Goal: Find specific page/section: Find specific page/section

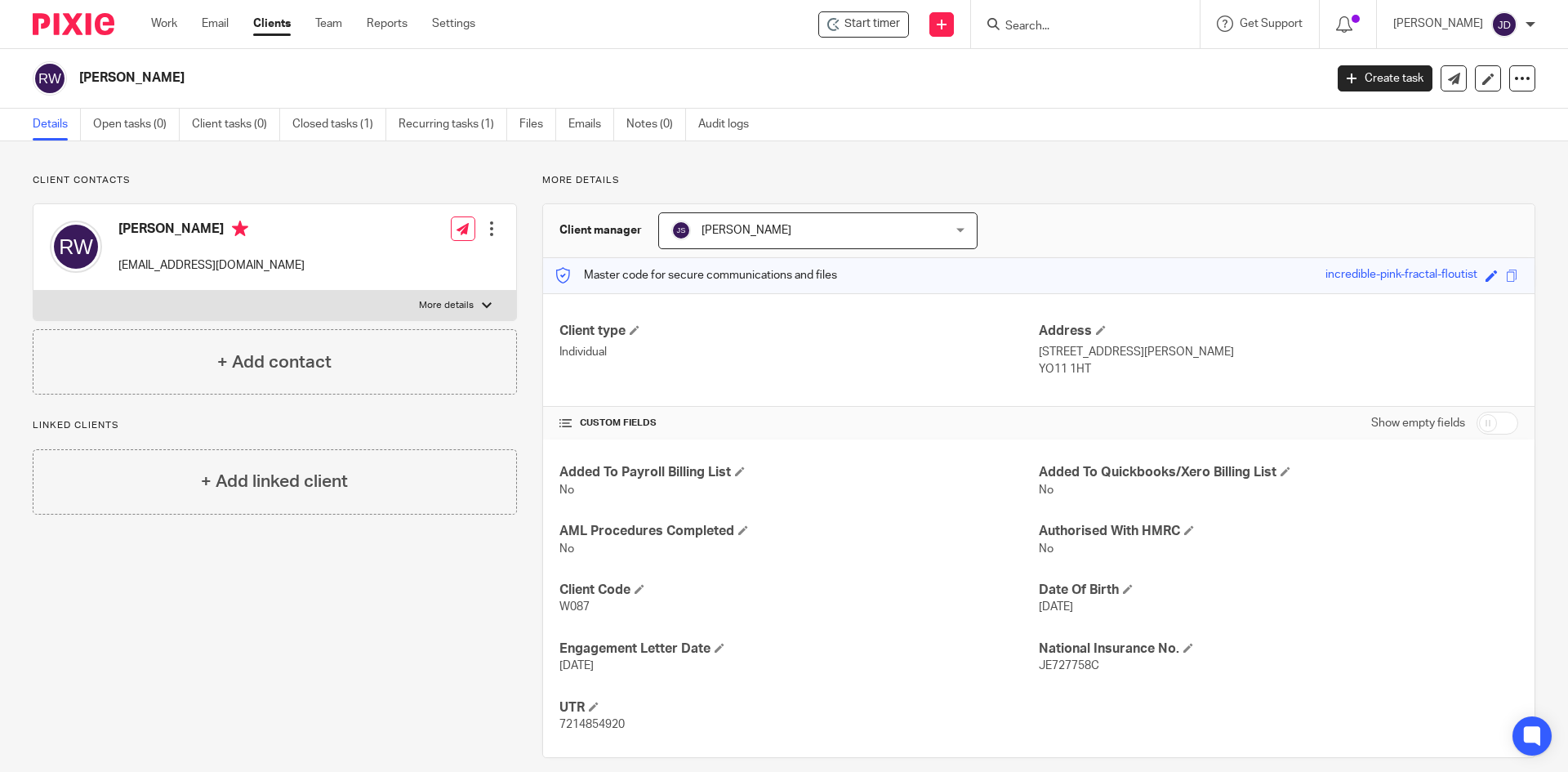
click at [1065, 25] on input "Search" at bounding box center [1077, 27] width 147 height 15
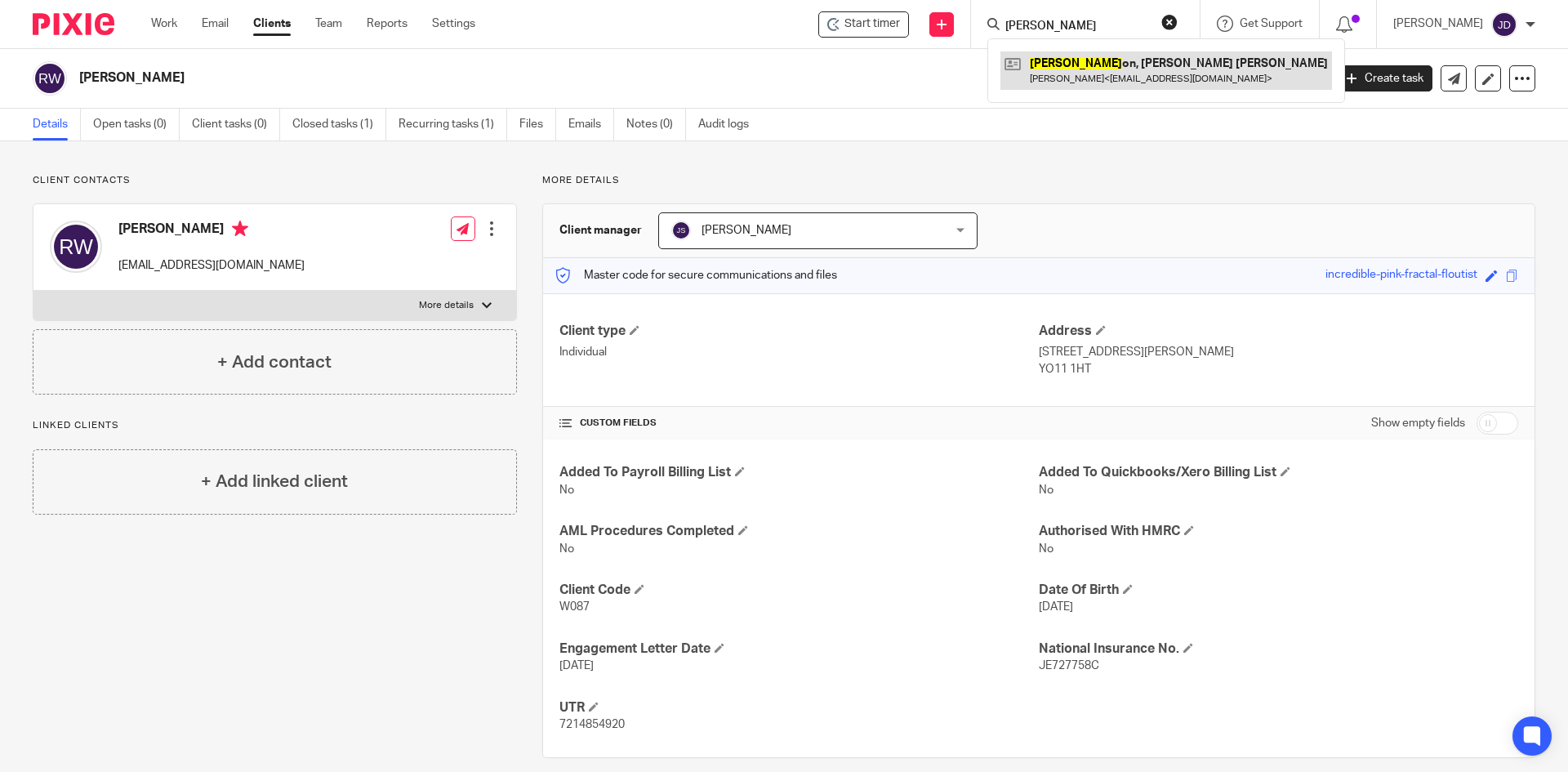
type input "nels"
click at [1099, 66] on link at bounding box center [1166, 70] width 331 height 38
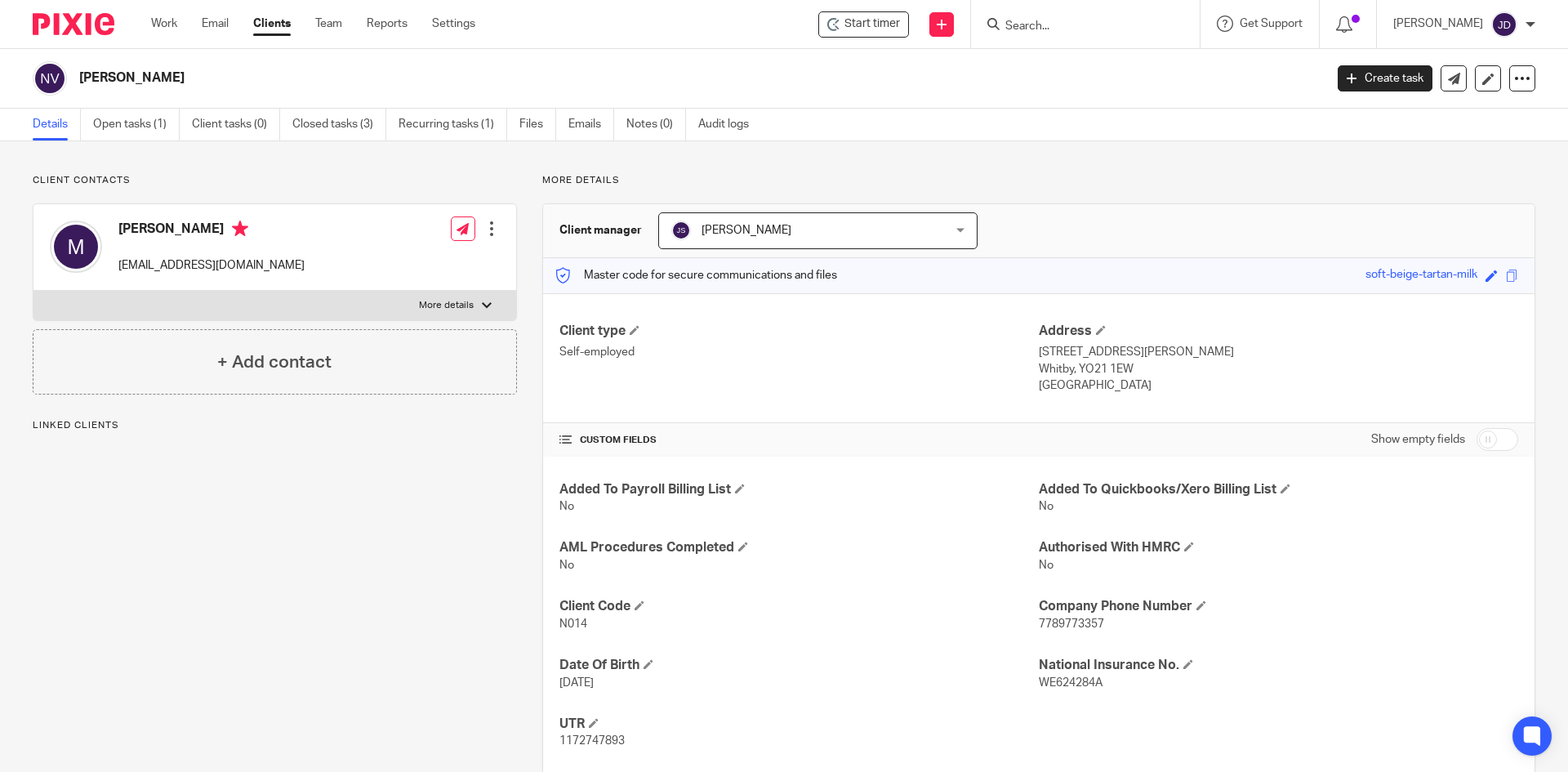
click at [1097, 171] on div "Client contacts [PERSON_NAME] [EMAIL_ADDRESS][DOMAIN_NAME] Edit contact Create …" at bounding box center [784, 474] width 1568 height 666
click at [1096, 172] on div "Client contacts Maureen kickernels@hotmail.com Edit contact Create client from …" at bounding box center [784, 474] width 1568 height 666
click at [953, 181] on p "More details" at bounding box center [1039, 180] width 994 height 13
drag, startPoint x: 571, startPoint y: 179, endPoint x: 585, endPoint y: 190, distance: 17.8
click at [585, 190] on div "More details Client manager John Suddaby John Suddaby Dominic Watkins Jack Dryd…" at bounding box center [1026, 474] width 1018 height 601
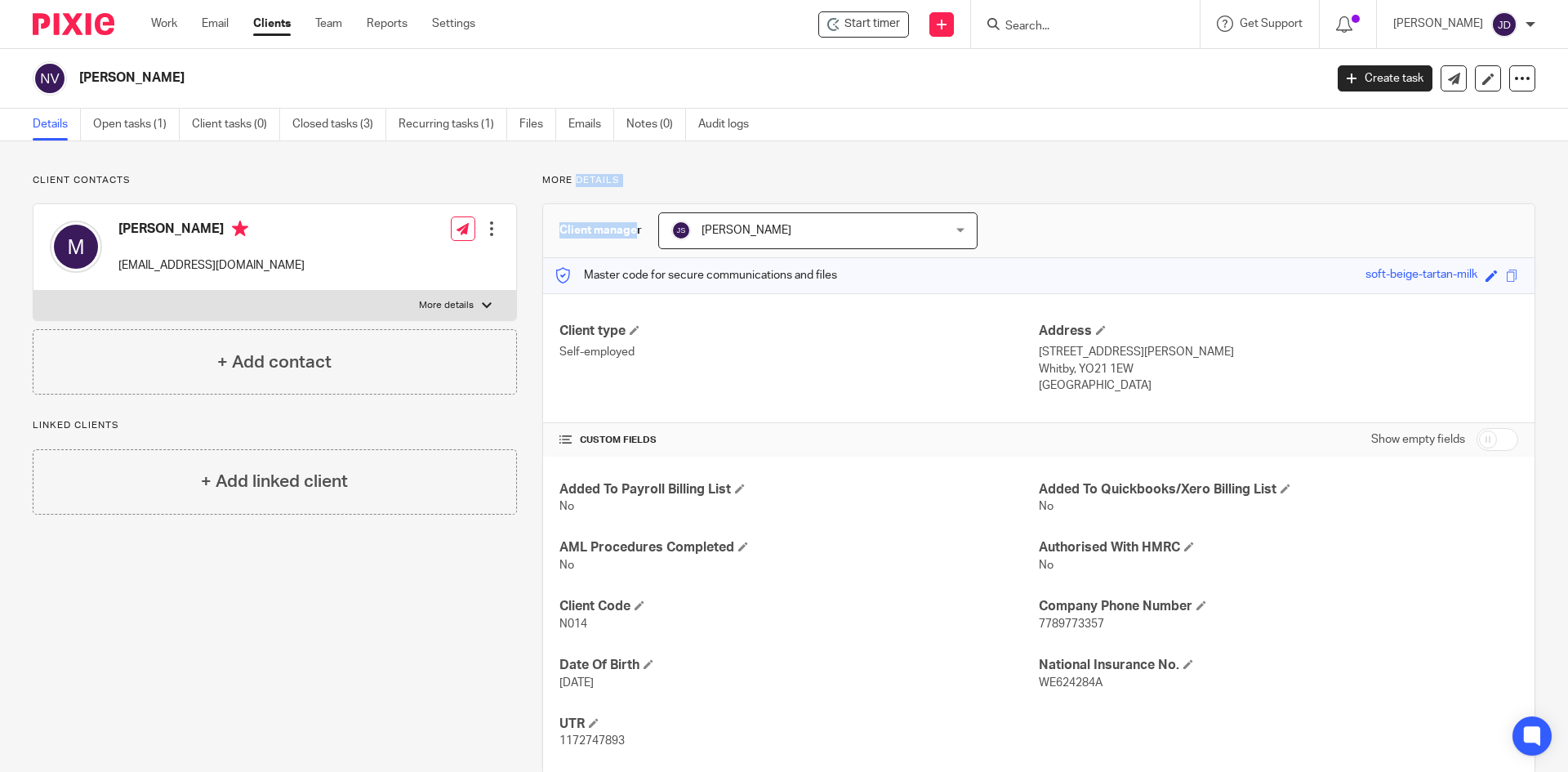
click at [703, 150] on div "Client contacts Maureen kickernels@hotmail.com Edit contact Create client from …" at bounding box center [784, 474] width 1568 height 666
drag, startPoint x: 635, startPoint y: 178, endPoint x: 601, endPoint y: 196, distance: 38.5
click at [601, 196] on div "More details Client manager John Suddaby John Suddaby Dominic Watkins Jack Dryd…" at bounding box center [1026, 474] width 1018 height 601
click at [620, 181] on p "More details" at bounding box center [1039, 180] width 994 height 13
drag, startPoint x: 620, startPoint y: 177, endPoint x: 573, endPoint y: 182, distance: 47.3
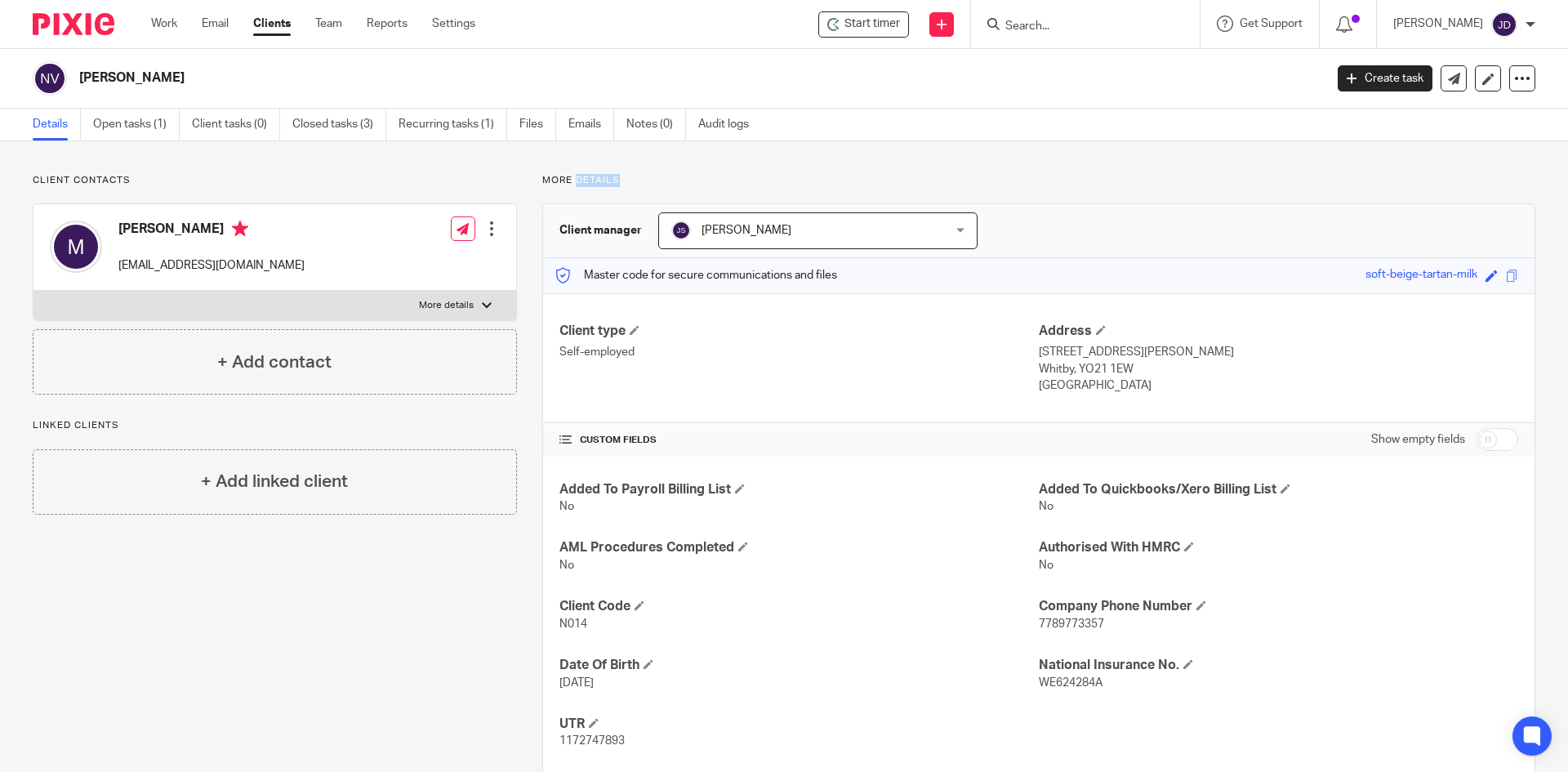
click at [573, 182] on p "More details" at bounding box center [1039, 180] width 994 height 13
drag, startPoint x: 702, startPoint y: 167, endPoint x: 717, endPoint y: 132, distance: 38.1
click at [703, 166] on div "Client contacts Maureen kickernels@hotmail.com Edit contact Create client from …" at bounding box center [784, 474] width 1568 height 666
click at [1053, 154] on div "Client contacts Maureen kickernels@hotmail.com Edit contact Create client from …" at bounding box center [784, 474] width 1568 height 666
click at [899, 172] on div "Client contacts Maureen kickernels@hotmail.com Edit contact Create client from …" at bounding box center [784, 474] width 1568 height 666
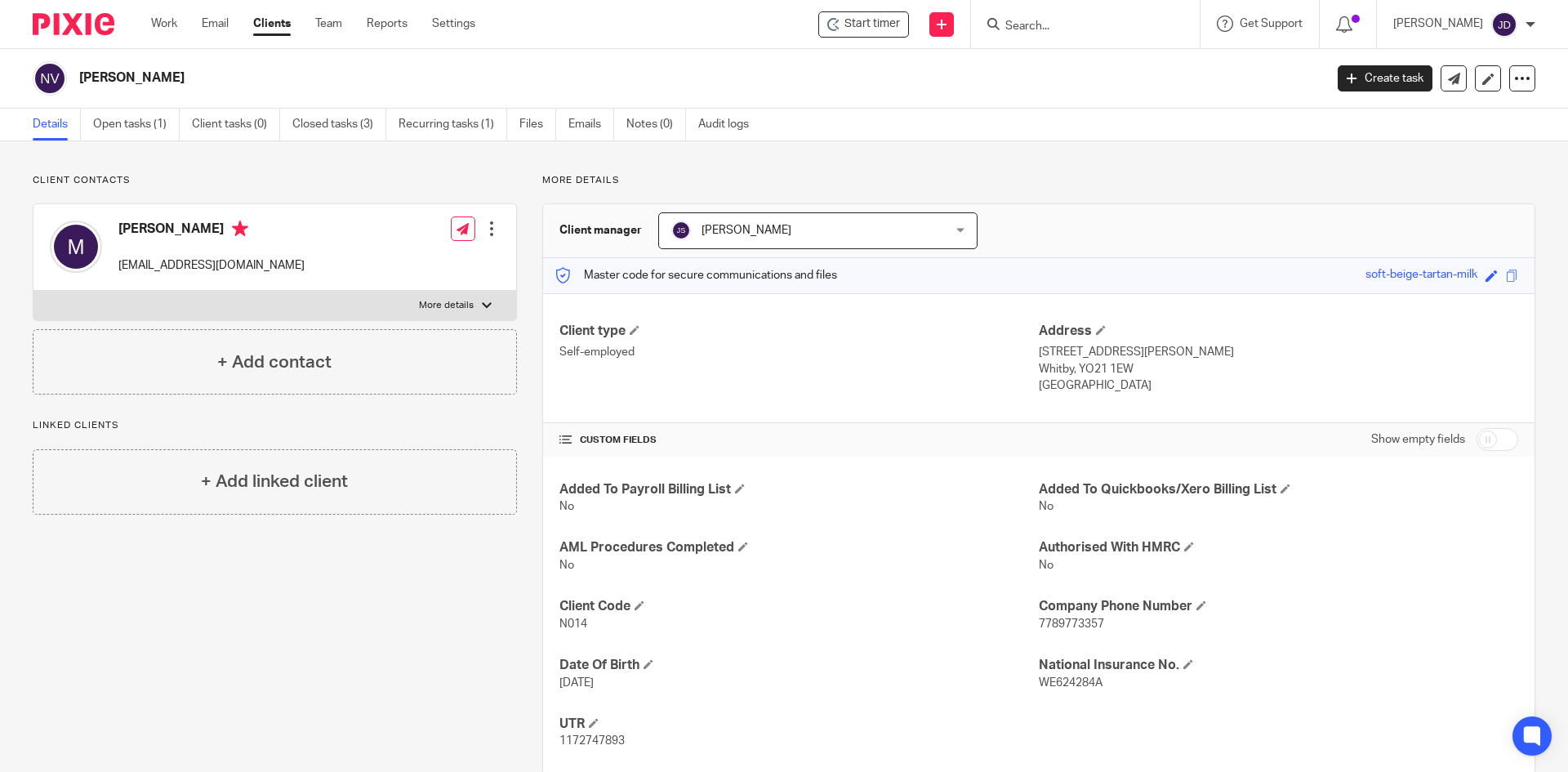
click at [685, 186] on p "More details" at bounding box center [1039, 180] width 994 height 13
drag, startPoint x: 630, startPoint y: 176, endPoint x: 573, endPoint y: 184, distance: 57.6
click at [573, 184] on p "More details" at bounding box center [1039, 180] width 994 height 13
click at [755, 174] on p "More details" at bounding box center [1039, 180] width 994 height 13
click at [734, 182] on p "More details" at bounding box center [1039, 180] width 994 height 13
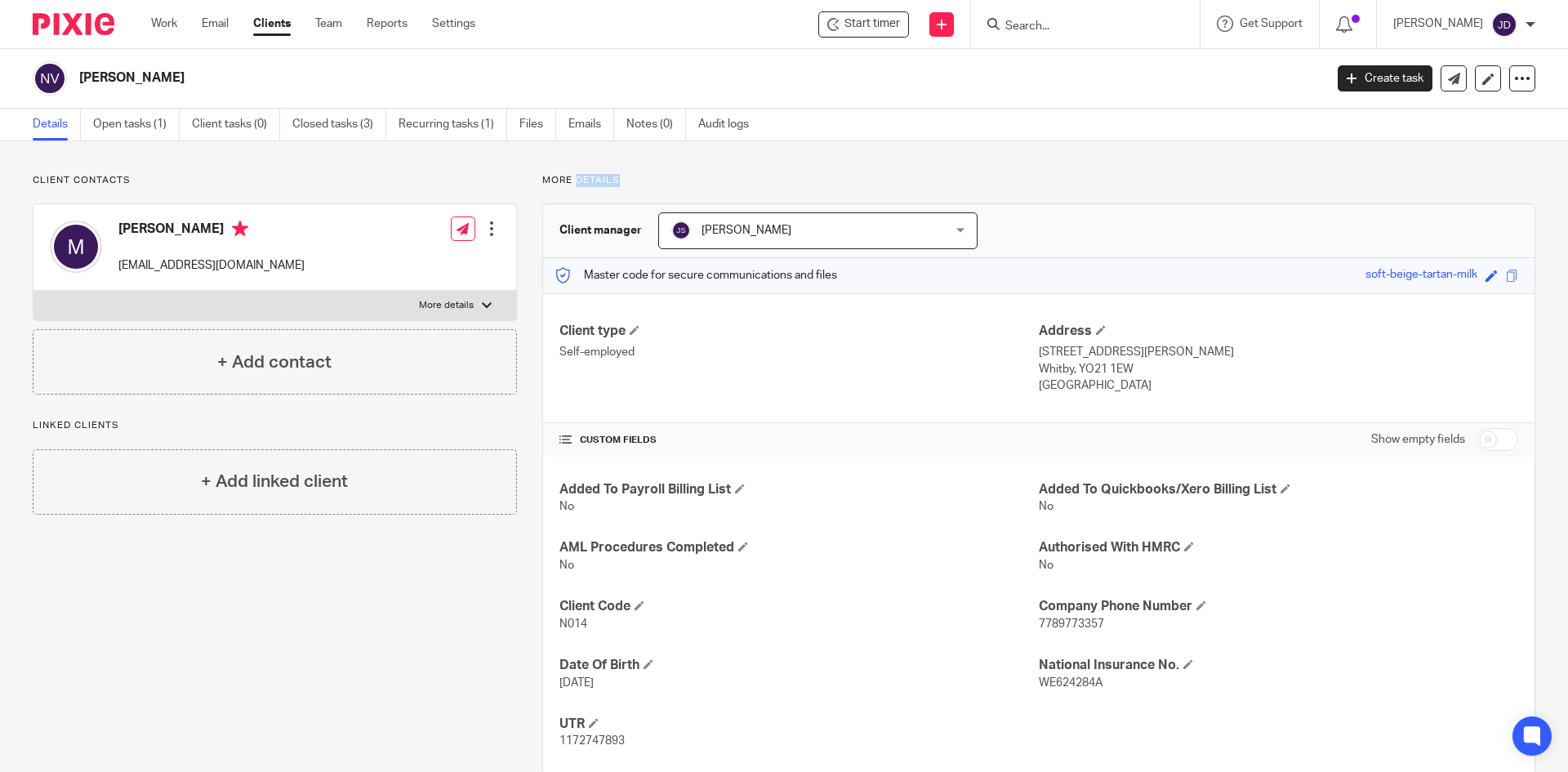
drag, startPoint x: 570, startPoint y: 180, endPoint x: 617, endPoint y: 185, distance: 47.3
click at [617, 185] on p "More details" at bounding box center [1039, 180] width 994 height 13
click at [647, 183] on p "More details" at bounding box center [1039, 180] width 994 height 13
drag, startPoint x: 618, startPoint y: 181, endPoint x: 572, endPoint y: 179, distance: 46.0
click at [572, 179] on p "More details" at bounding box center [1039, 180] width 994 height 13
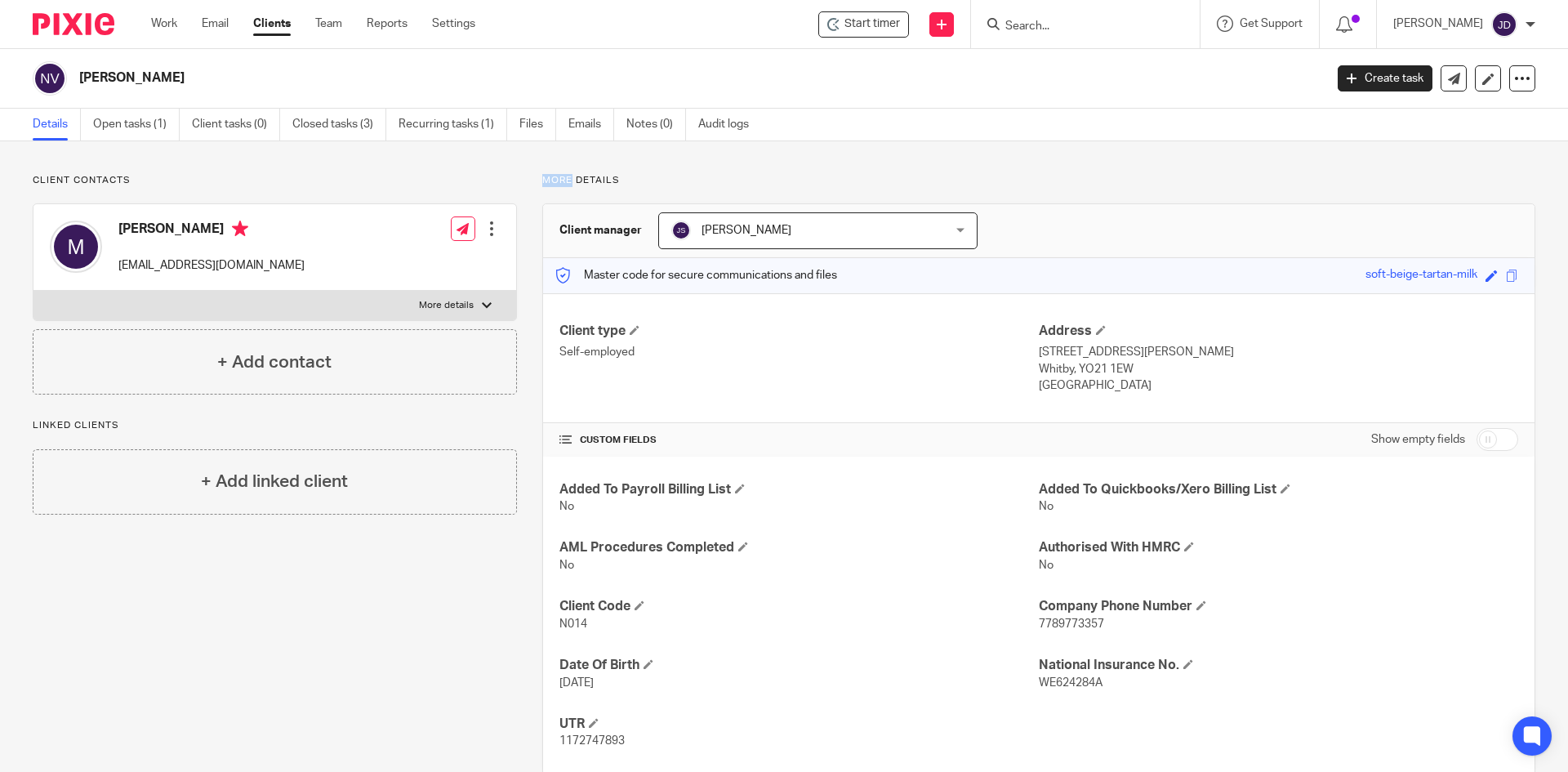
drag, startPoint x: 566, startPoint y: 177, endPoint x: 543, endPoint y: 179, distance: 23.1
click at [543, 179] on p "More details" at bounding box center [1039, 180] width 994 height 13
click at [528, 170] on div "Client contacts Maureen kickernels@hotmail.com Edit contact Create client from …" at bounding box center [784, 474] width 1568 height 666
drag, startPoint x: 538, startPoint y: 183, endPoint x: 566, endPoint y: 184, distance: 28.0
click at [566, 184] on p "More details" at bounding box center [1039, 180] width 994 height 13
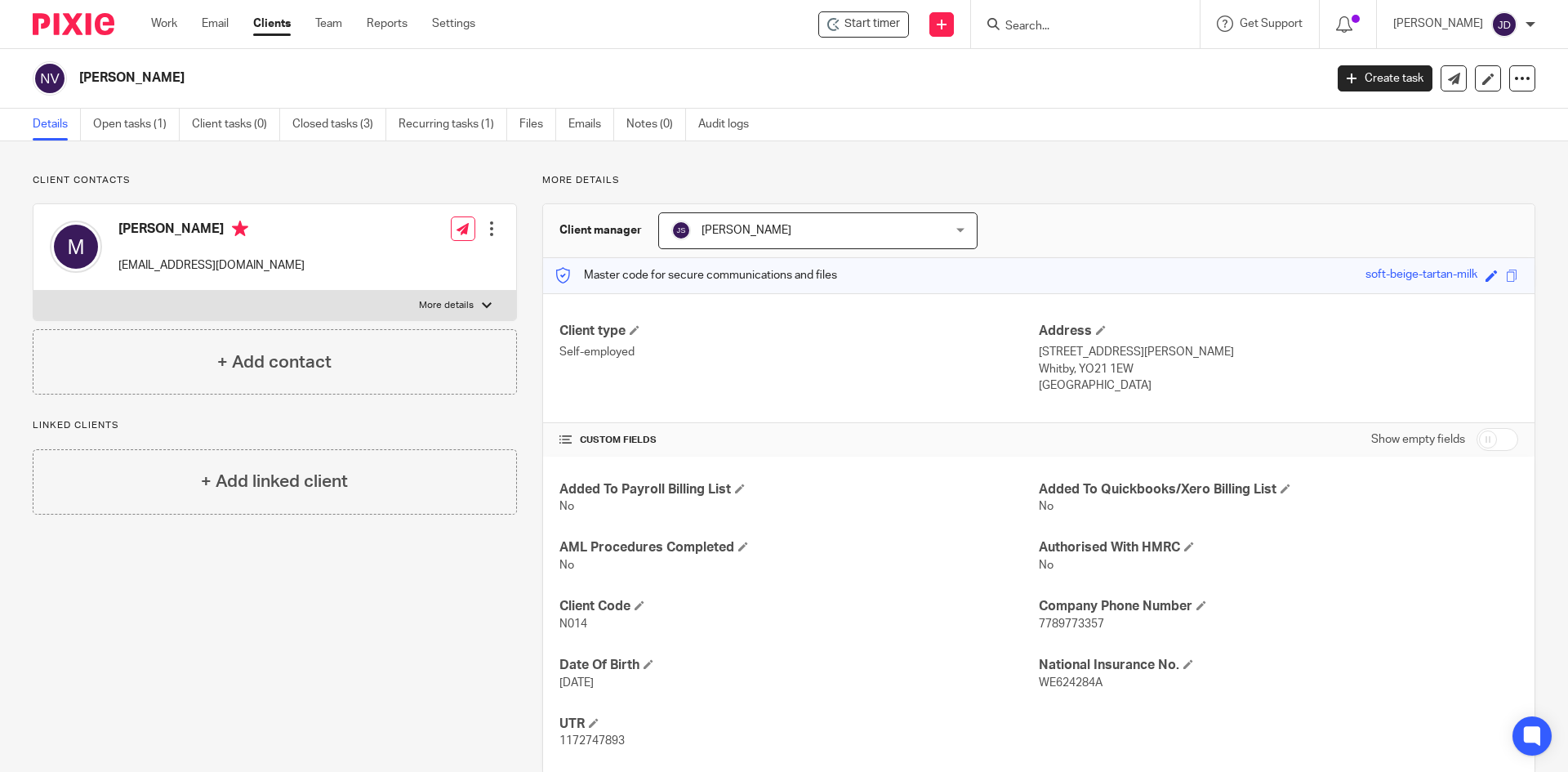
click at [655, 167] on div "Client contacts Maureen kickernels@hotmail.com Edit contact Create client from …" at bounding box center [784, 474] width 1568 height 666
drag, startPoint x: 572, startPoint y: 178, endPoint x: 605, endPoint y: 182, distance: 33.2
click at [605, 182] on p "More details" at bounding box center [1039, 180] width 994 height 13
click at [616, 182] on p "More details" at bounding box center [1039, 180] width 994 height 13
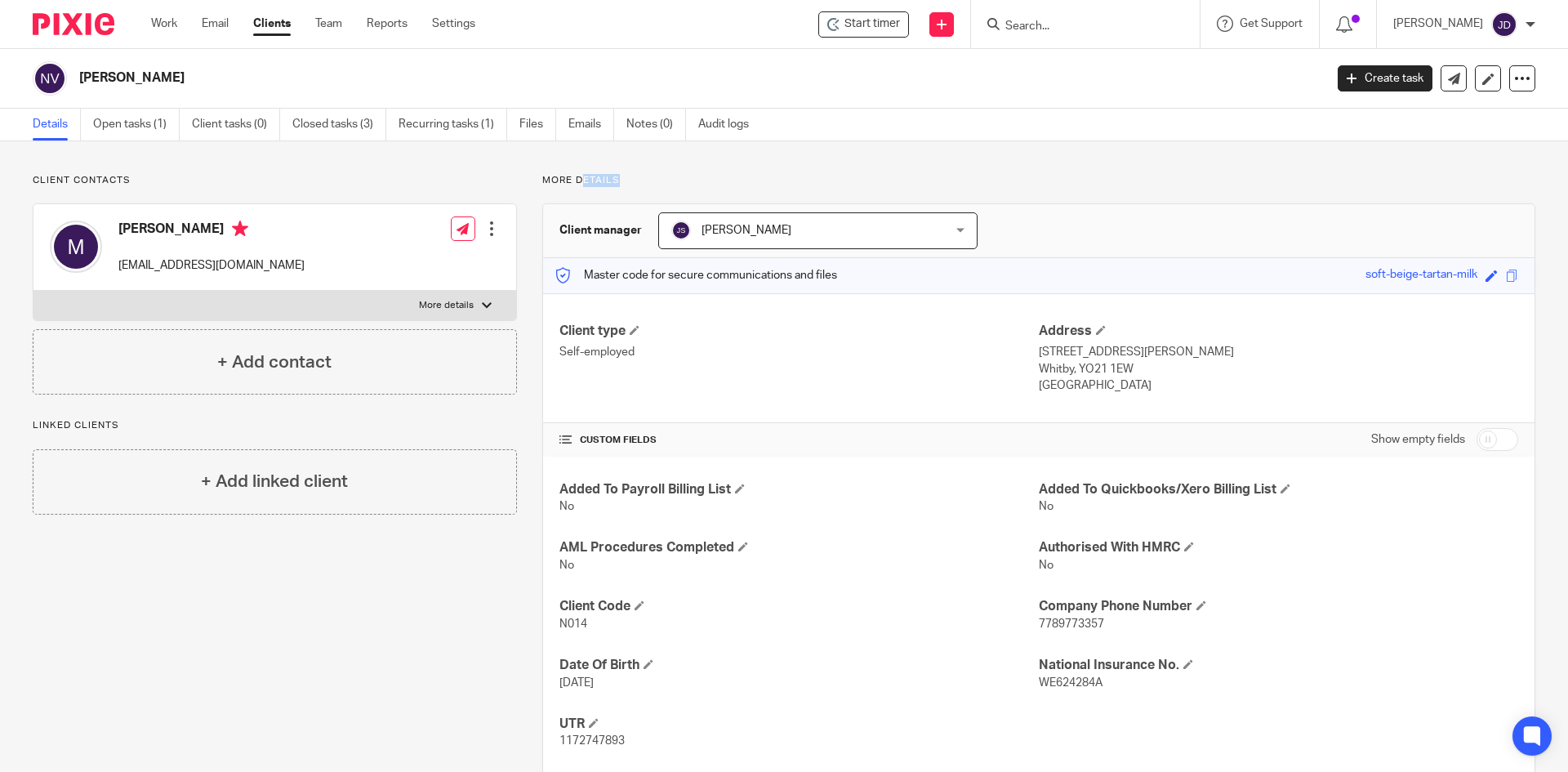
drag, startPoint x: 616, startPoint y: 177, endPoint x: 582, endPoint y: 183, distance: 34.5
click at [582, 183] on p "More details" at bounding box center [1039, 180] width 994 height 13
click at [623, 176] on p "More details" at bounding box center [1039, 180] width 994 height 13
drag, startPoint x: 574, startPoint y: 178, endPoint x: 584, endPoint y: 178, distance: 10.0
click at [584, 178] on p "More details" at bounding box center [1039, 180] width 994 height 13
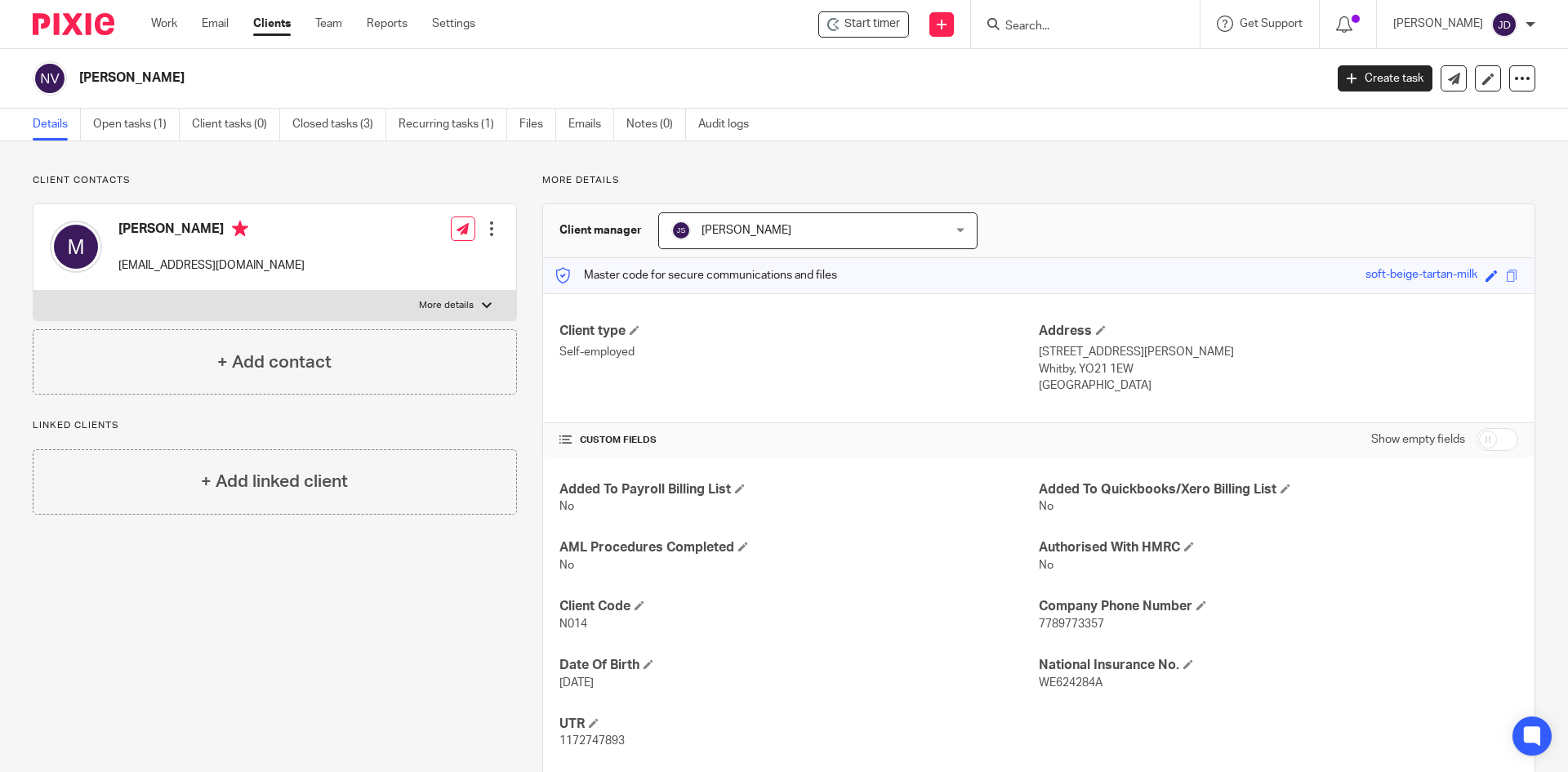
click at [628, 179] on p "More details" at bounding box center [1039, 180] width 994 height 13
drag, startPoint x: 613, startPoint y: 185, endPoint x: 604, endPoint y: 185, distance: 9.0
click at [604, 185] on p "More details" at bounding box center [1039, 180] width 994 height 13
click at [646, 179] on p "More details" at bounding box center [1039, 180] width 994 height 13
drag, startPoint x: 692, startPoint y: 177, endPoint x: 674, endPoint y: 162, distance: 23.4
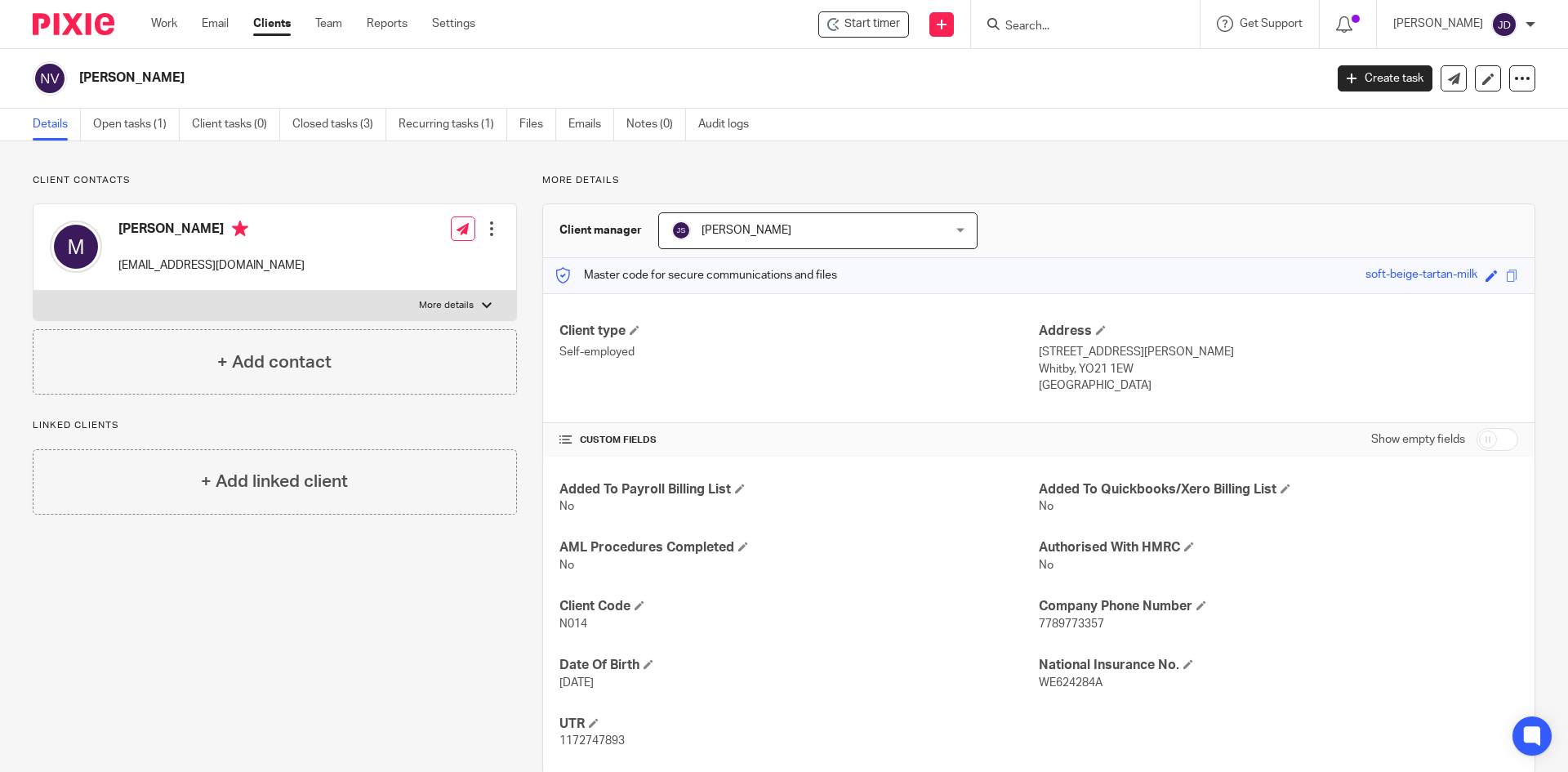
click at [687, 172] on div "Client contacts Maureen kickernels@hotmail.com Edit contact Create client from …" at bounding box center [784, 474] width 1568 height 666
click at [775, 152] on div "Client contacts Maureen kickernels@hotmail.com Edit contact Create client from …" at bounding box center [784, 474] width 1568 height 666
click at [763, 176] on p "More details" at bounding box center [1039, 180] width 994 height 13
click at [651, 182] on p "More details" at bounding box center [1039, 180] width 994 height 13
click at [768, 185] on p "More details" at bounding box center [1039, 180] width 994 height 13
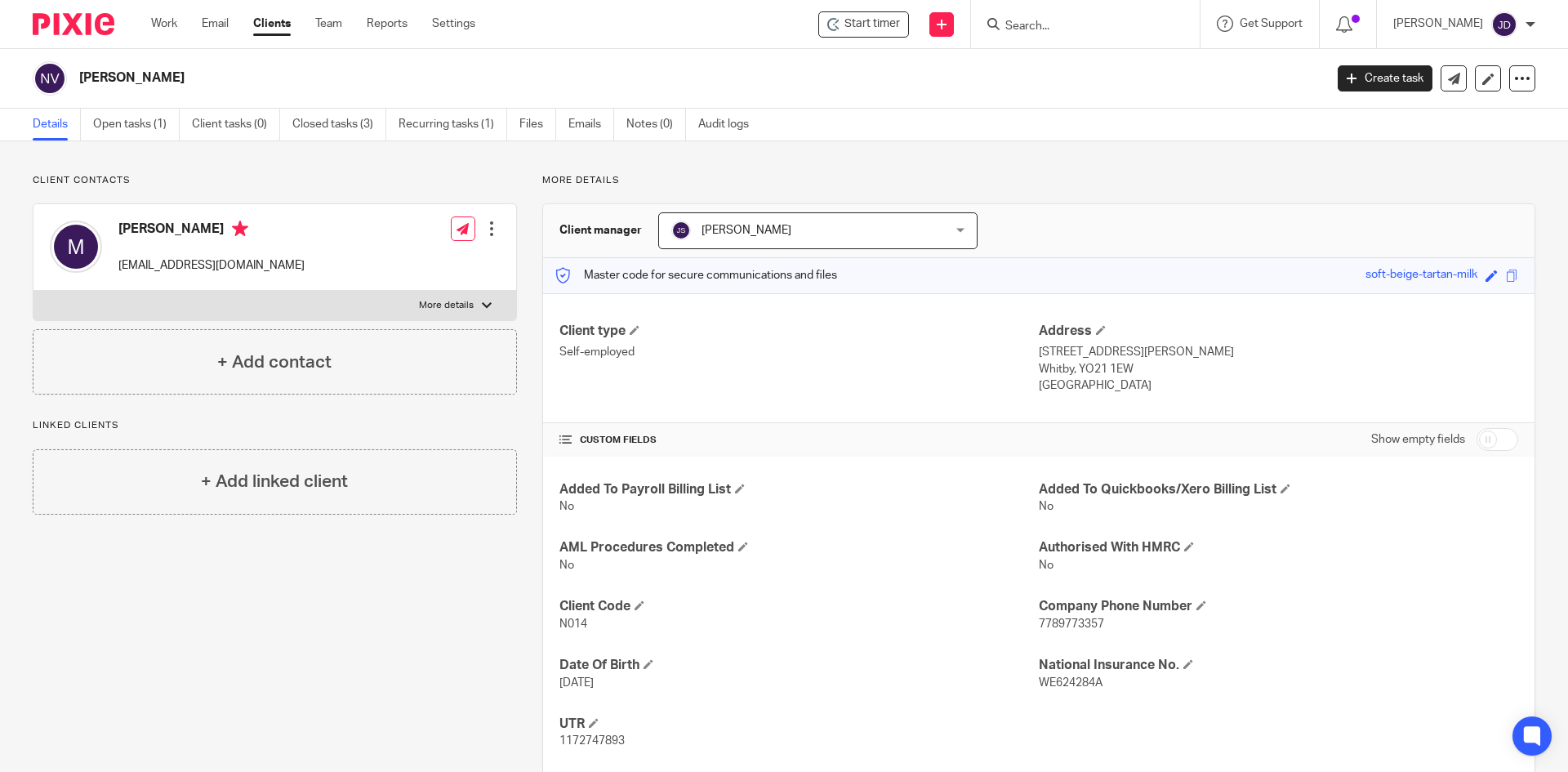
click at [726, 170] on div "Client contacts Maureen kickernels@hotmail.com Edit contact Create client from …" at bounding box center [784, 474] width 1568 height 666
click at [717, 171] on div "Client contacts Maureen kickernels@hotmail.com Edit contact Create client from …" at bounding box center [784, 474] width 1568 height 666
click at [575, 177] on p "More details" at bounding box center [1039, 180] width 994 height 13
click at [706, 172] on div "Client contacts Maureen kickernels@hotmail.com Edit contact Create client from …" at bounding box center [784, 474] width 1568 height 666
click at [1095, 30] on input "Search" at bounding box center [1077, 27] width 147 height 15
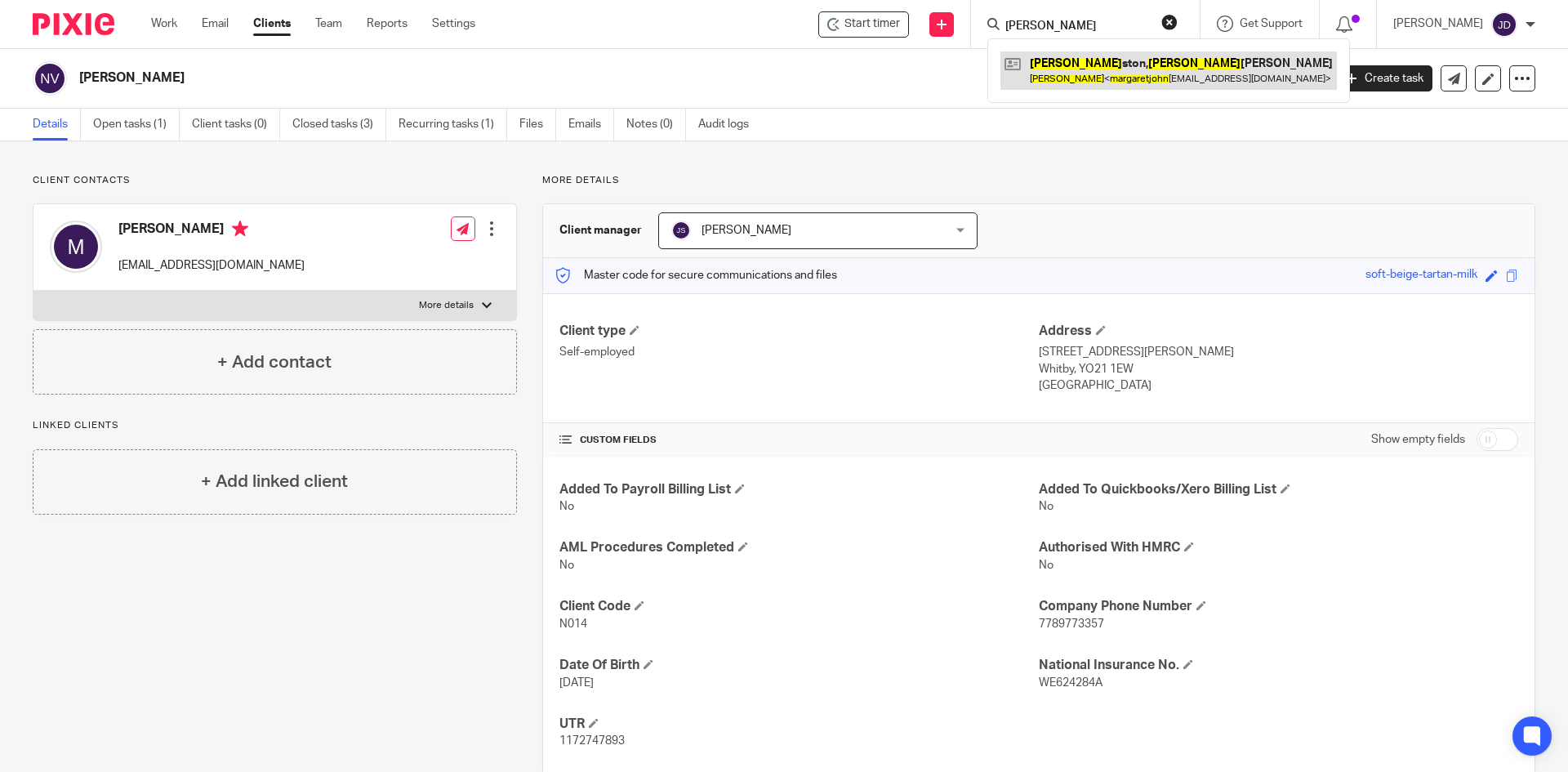
type input "margaret john"
click at [1153, 64] on link at bounding box center [1169, 70] width 336 height 38
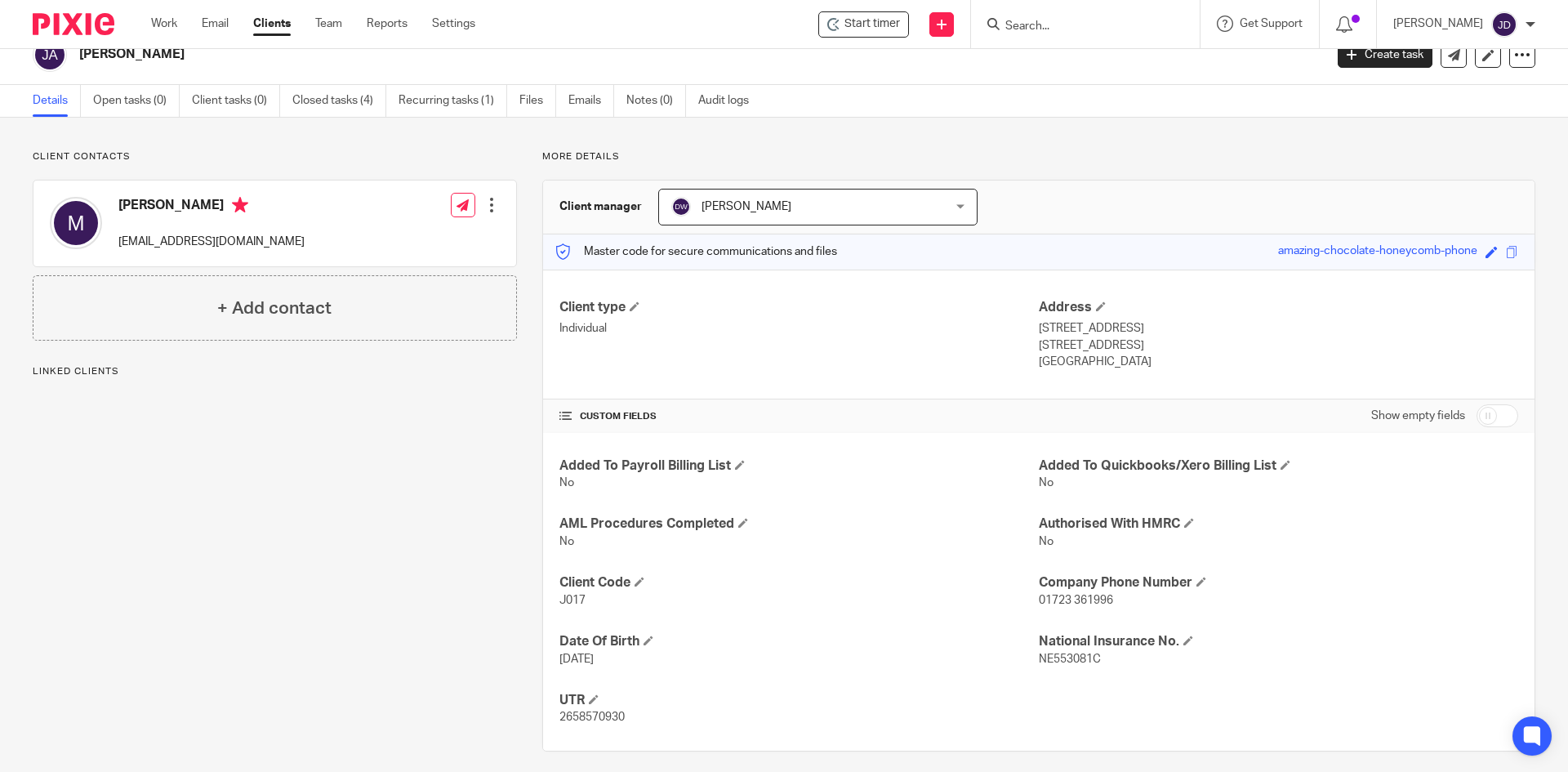
scroll to position [36, 0]
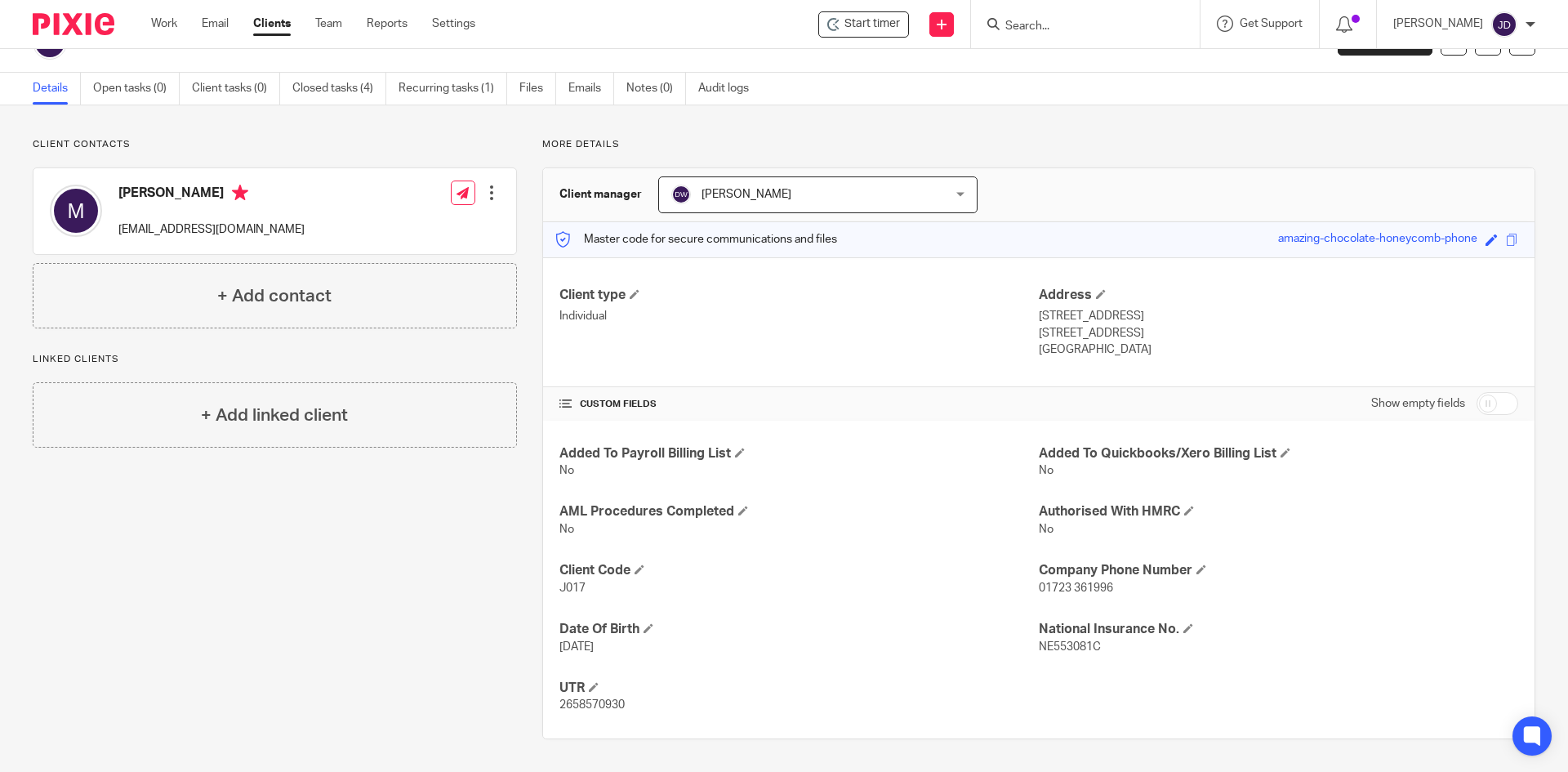
click at [1057, 124] on div "Client contacts [PERSON_NAME] [EMAIL_ADDRESS][DOMAIN_NAME] Edit contact Create …" at bounding box center [784, 439] width 1568 height 666
click at [247, 589] on div "Client contacts [PERSON_NAME] [EMAIL_ADDRESS][DOMAIN_NAME] Edit contact Create …" at bounding box center [262, 439] width 510 height 601
click at [329, 551] on div "Client contacts [PERSON_NAME] [EMAIL_ADDRESS][DOMAIN_NAME] Edit contact Create …" at bounding box center [262, 439] width 510 height 601
